Goal: Find specific page/section: Find specific page/section

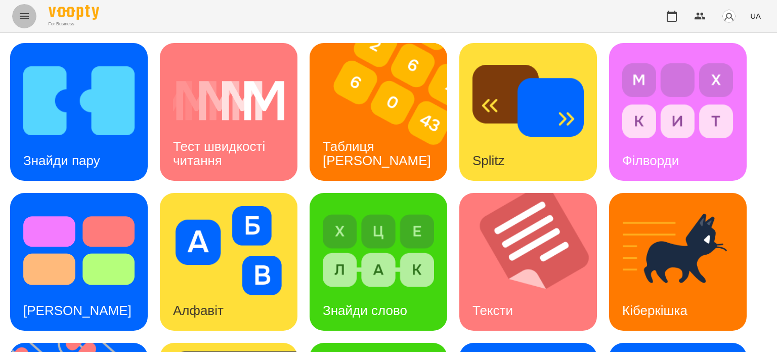
click at [26, 18] on icon "Menu" at bounding box center [24, 16] width 12 height 12
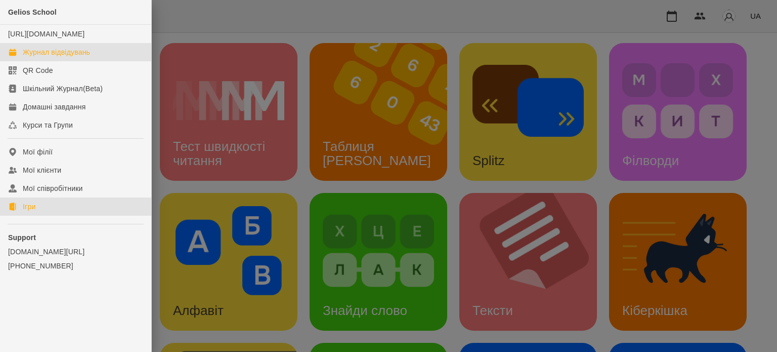
click at [47, 57] on div "Журнал відвідувань" at bounding box center [56, 52] width 67 height 10
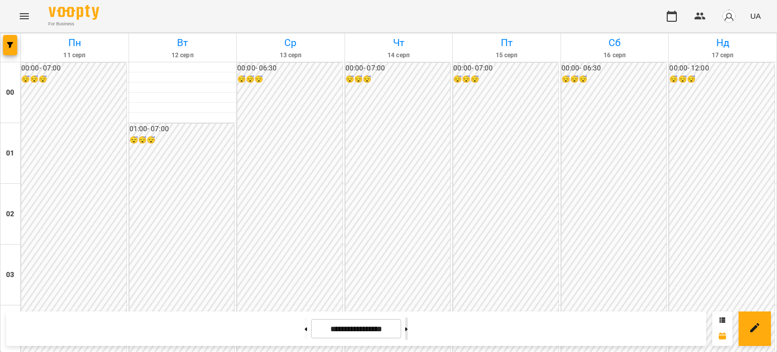
click at [408, 330] on icon at bounding box center [406, 329] width 3 height 4
type input "**********"
click at [26, 14] on icon "Menu" at bounding box center [24, 16] width 12 height 12
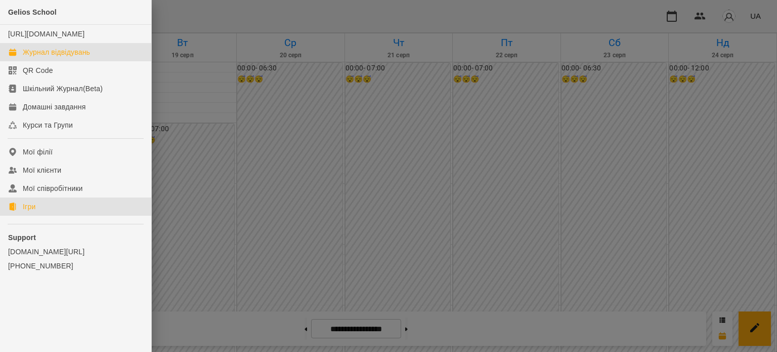
click at [30, 212] on div "Ігри" at bounding box center [29, 206] width 13 height 10
